Goal: Find specific page/section

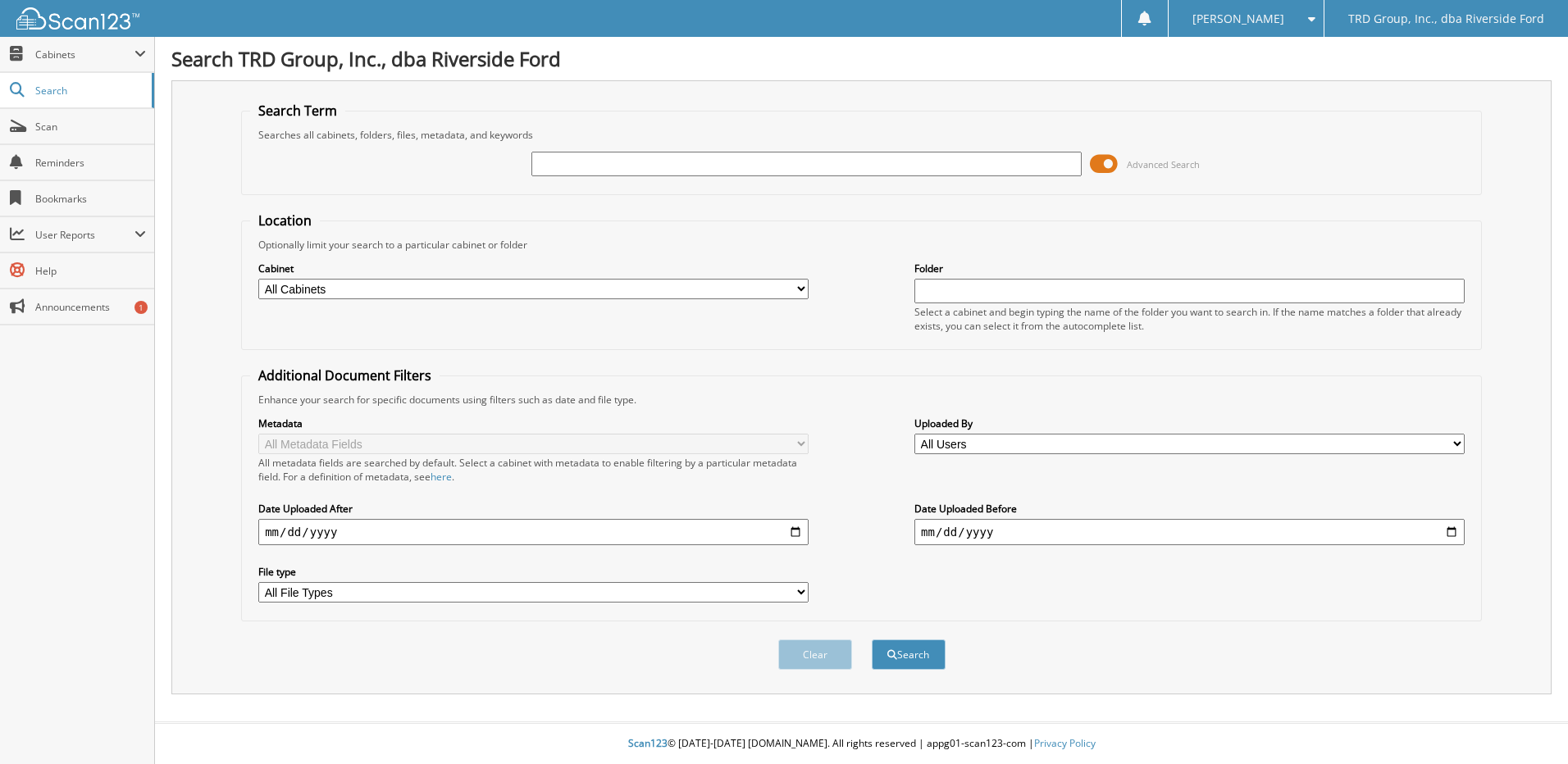
click at [689, 160] on input "text" at bounding box center [806, 164] width 550 height 25
type input "6100444"
click at [871, 639] on button "Search" at bounding box center [908, 654] width 74 height 30
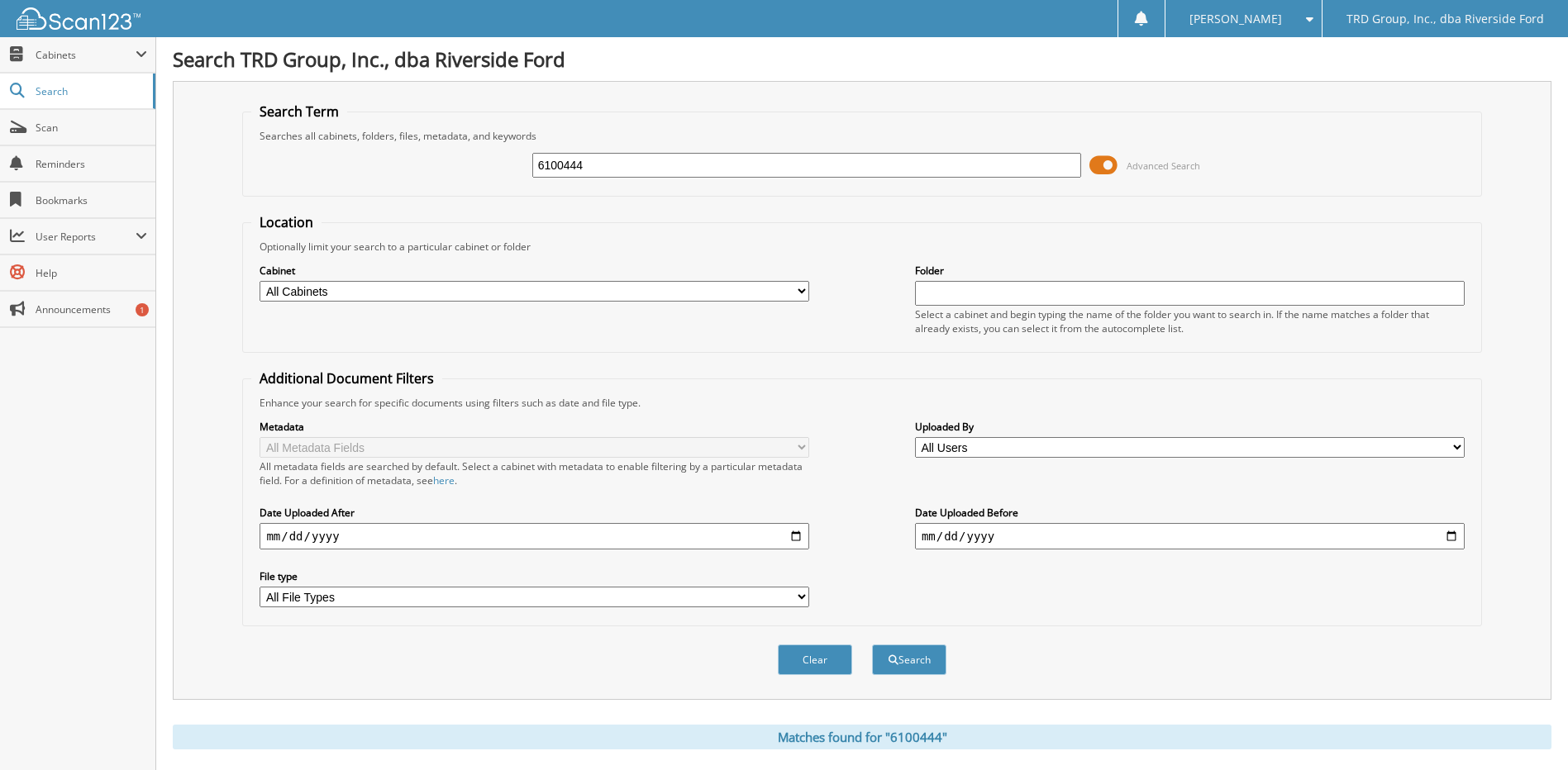
scroll to position [330, 0]
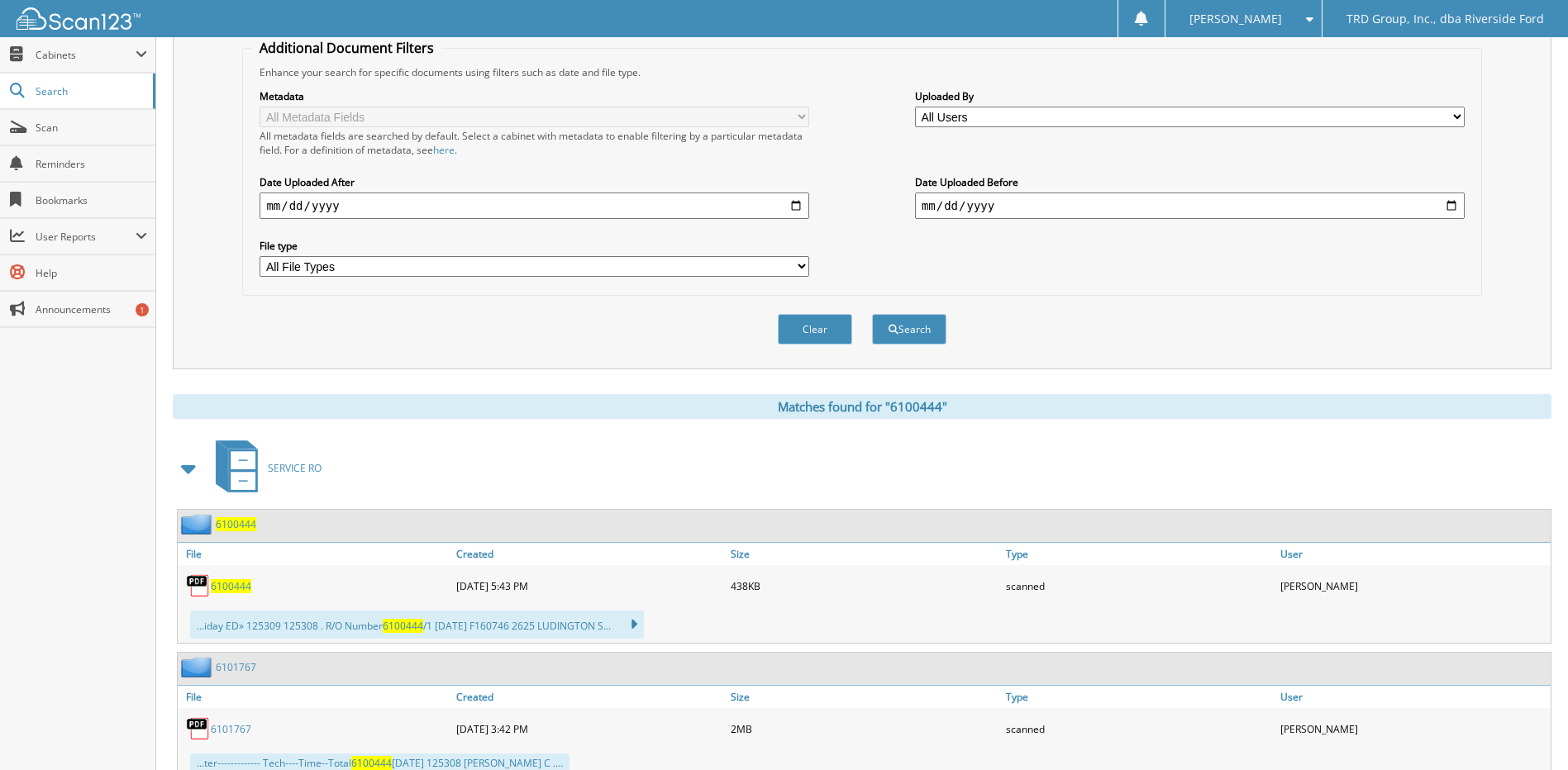
click at [235, 592] on span "6100444" at bounding box center [230, 586] width 40 height 14
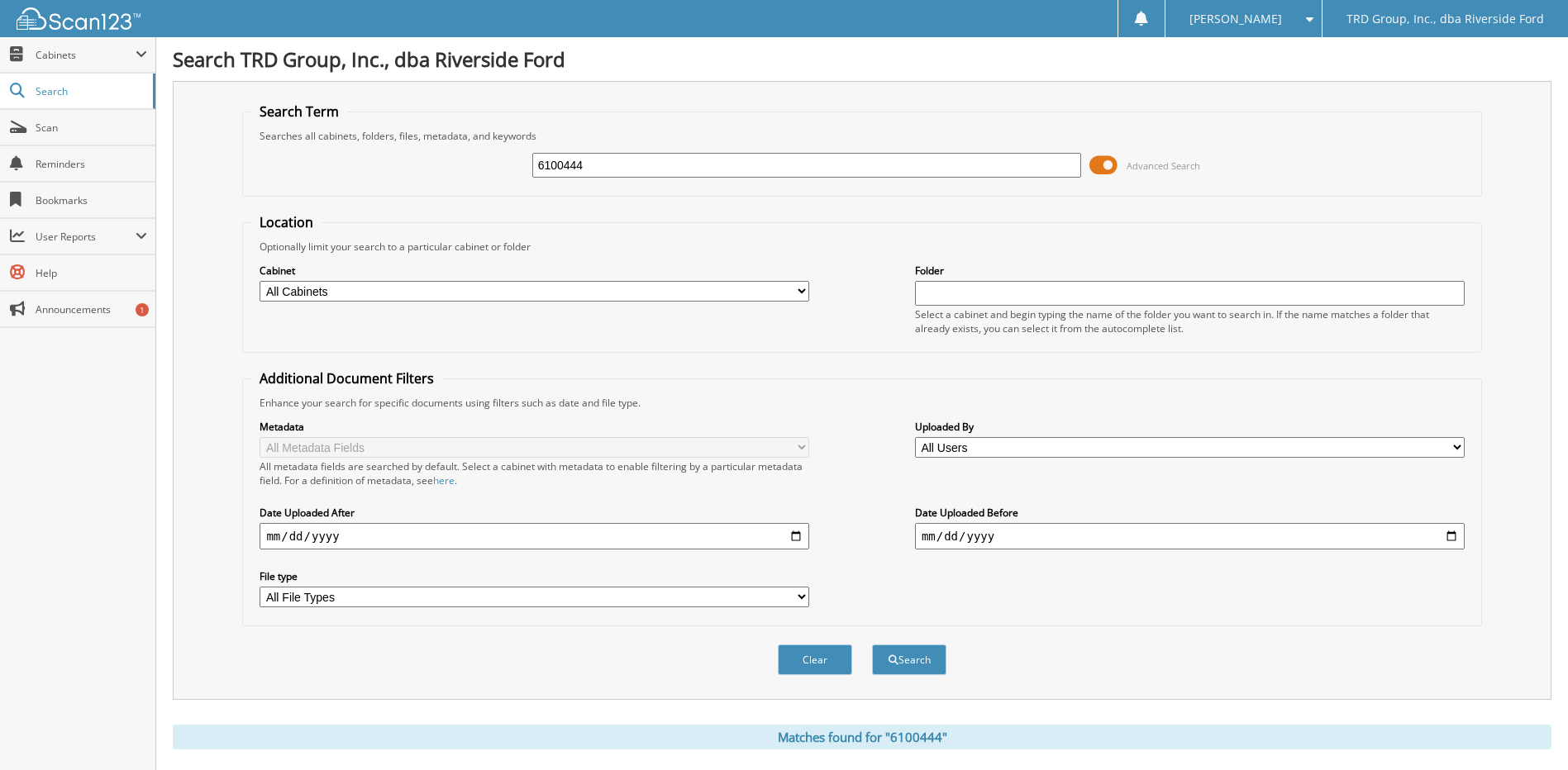
click at [630, 159] on input "6100444" at bounding box center [807, 165] width 550 height 25
type input "6100105"
click at [872, 644] on button "Search" at bounding box center [908, 659] width 75 height 30
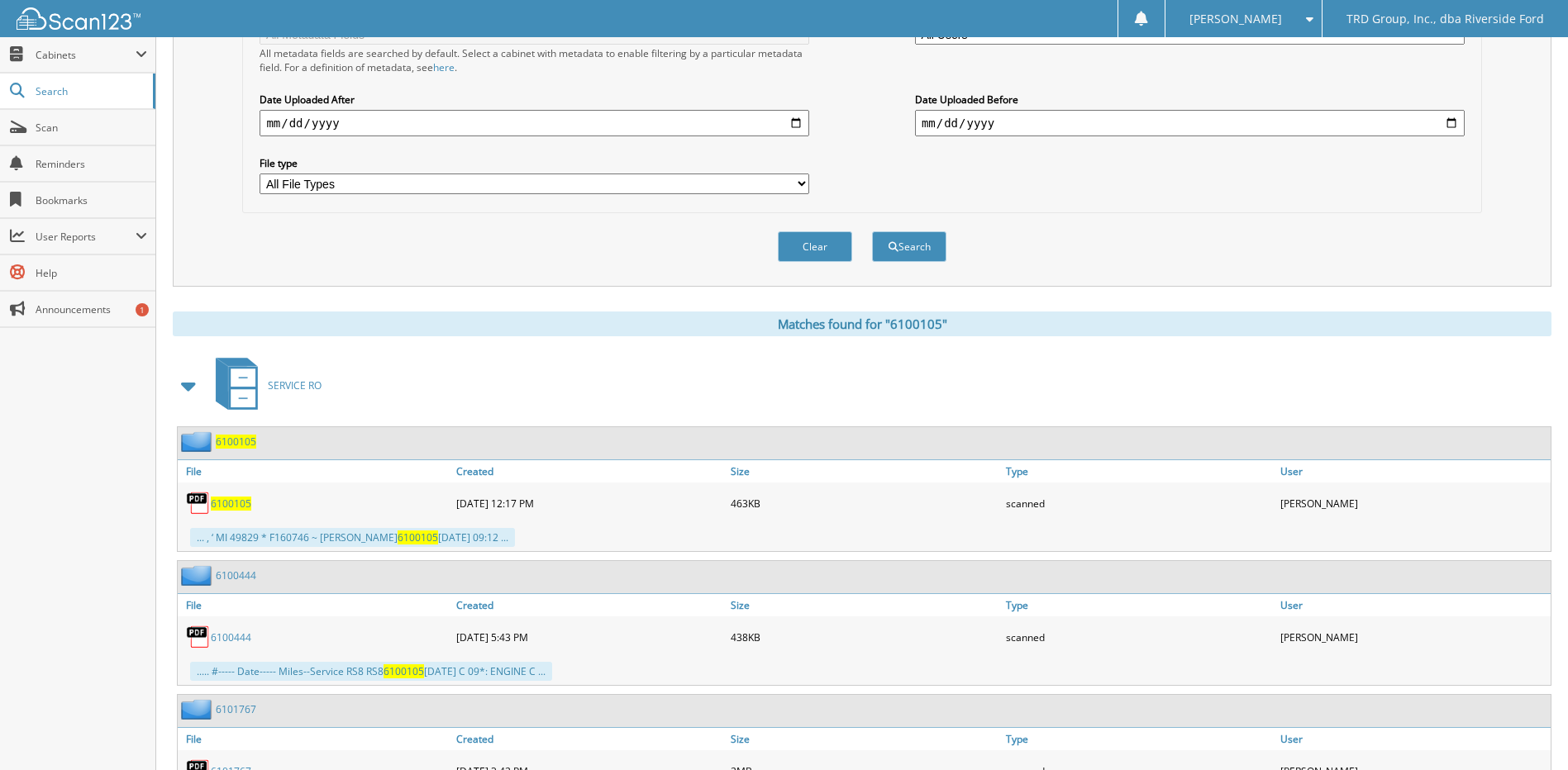
click at [217, 496] on div "6100105" at bounding box center [314, 503] width 274 height 33
click at [224, 503] on span "6100105" at bounding box center [230, 504] width 40 height 14
